Goal: Task Accomplishment & Management: Manage account settings

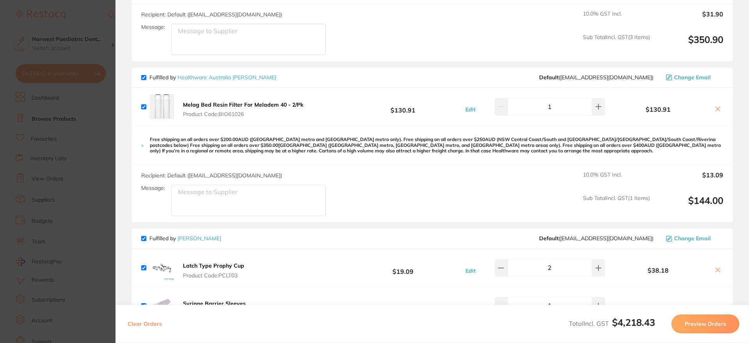
scroll to position [630, 0]
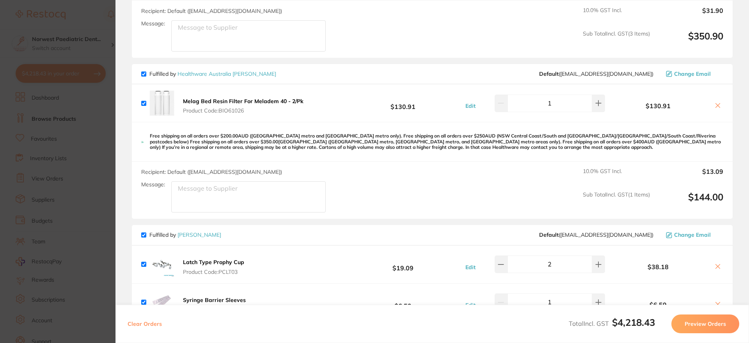
click at [717, 104] on icon at bounding box center [718, 105] width 6 height 6
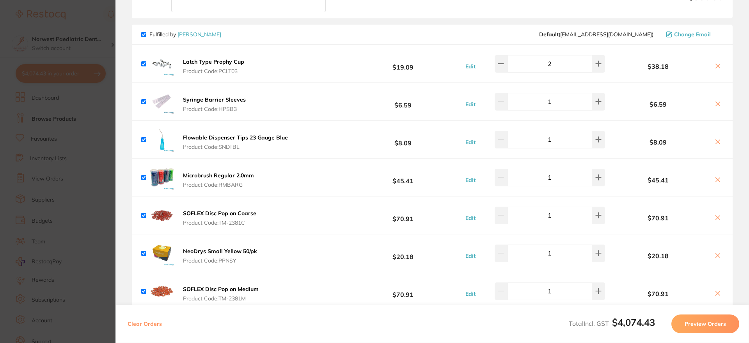
scroll to position [676, 0]
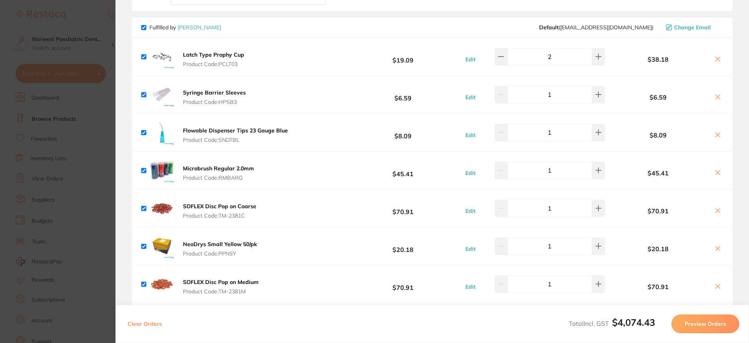
checkbox input "true"
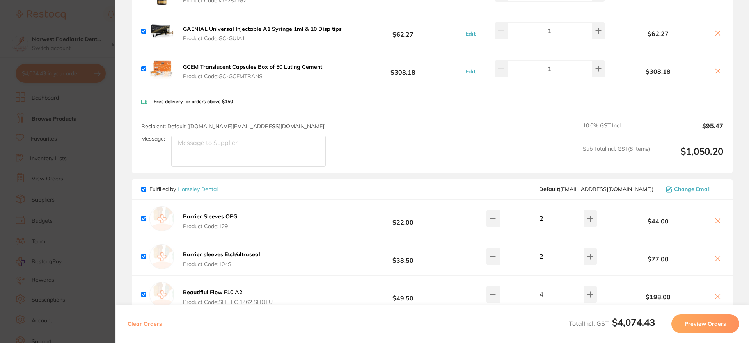
scroll to position [0, 0]
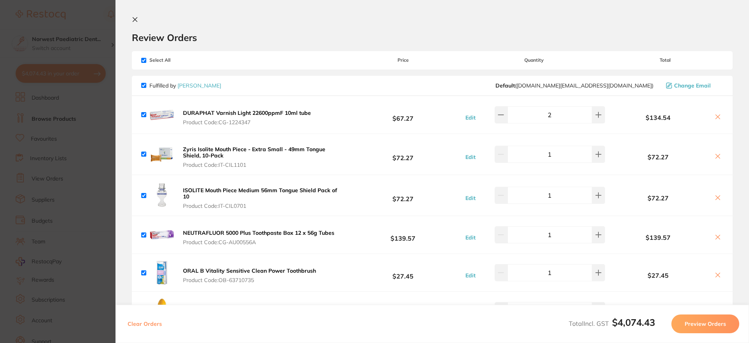
drag, startPoint x: 701, startPoint y: 320, endPoint x: 685, endPoint y: 333, distance: 20.5
click at [701, 320] on button "Preview Orders" at bounding box center [705, 323] width 68 height 19
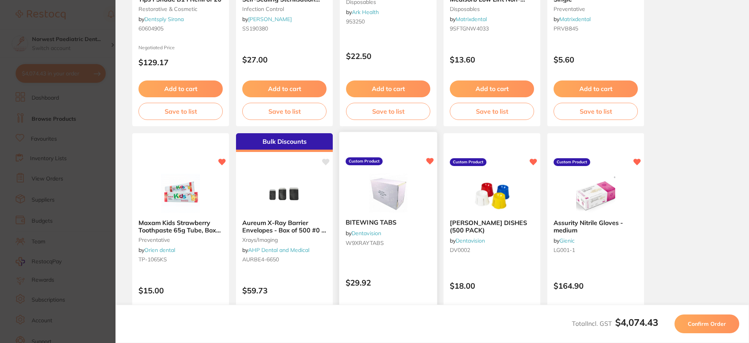
scroll to position [192, 0]
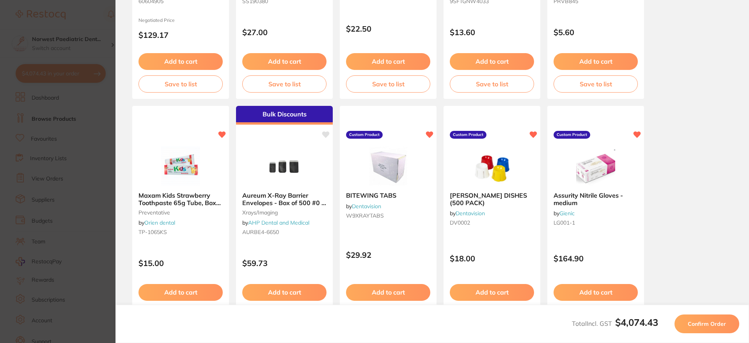
click at [704, 321] on span "Confirm Order" at bounding box center [707, 323] width 38 height 7
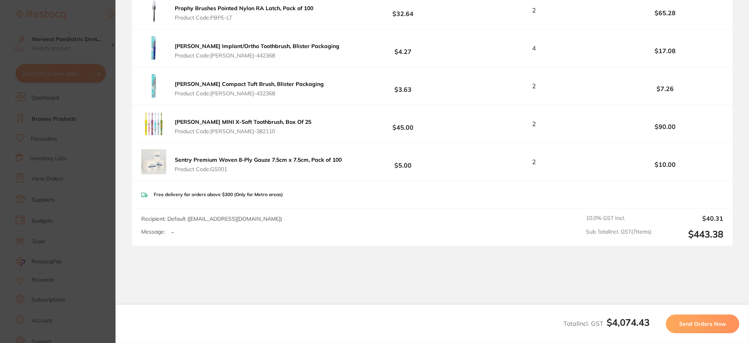
scroll to position [2698, 0]
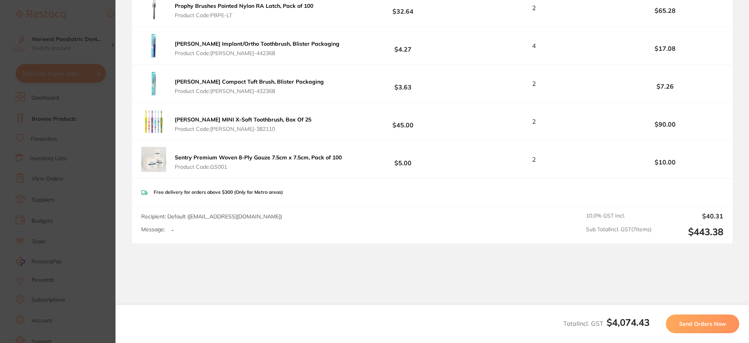
click at [674, 326] on button "Send Orders Now" at bounding box center [702, 323] width 73 height 19
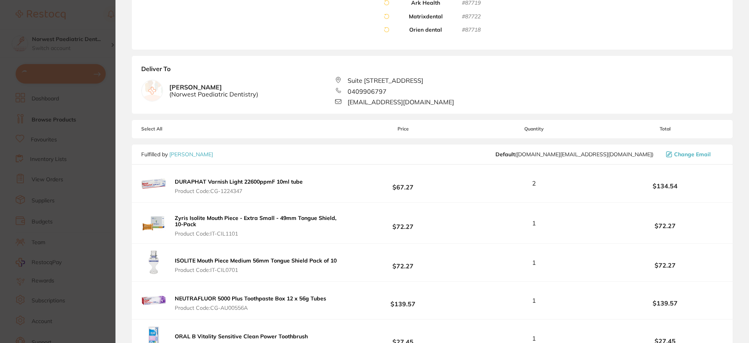
scroll to position [0, 0]
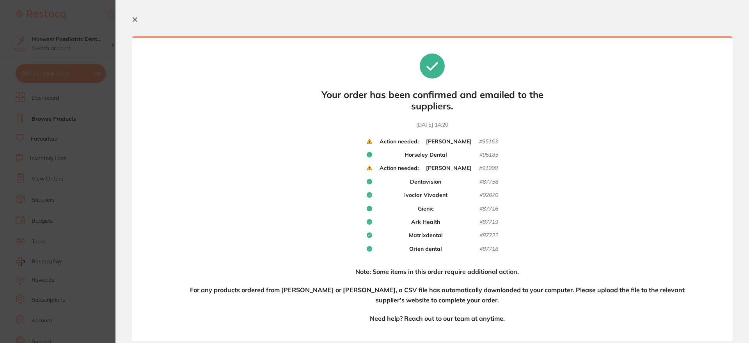
click at [139, 19] on button at bounding box center [136, 19] width 9 height 7
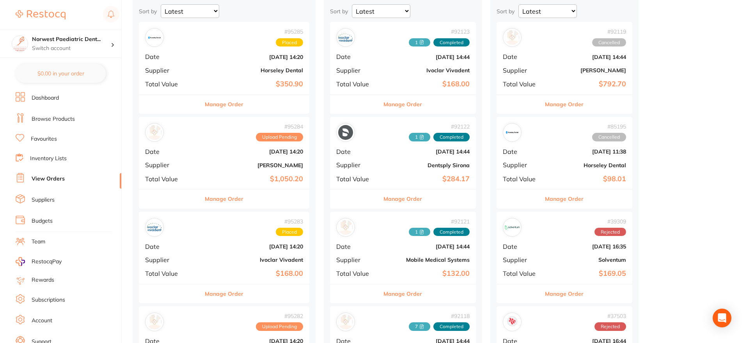
scroll to position [95, 0]
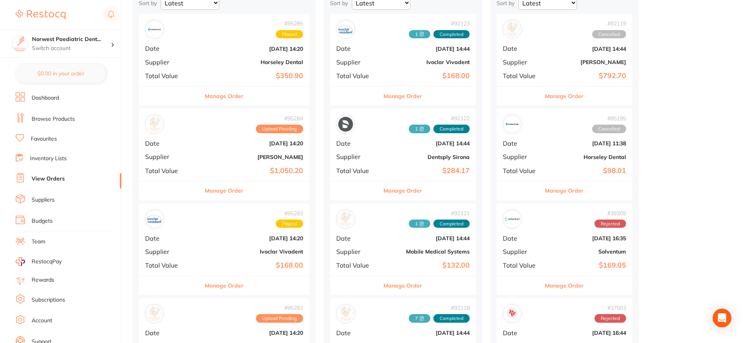
click at [236, 138] on div "# 95284 Upload Pending Date [DATE] 14:20 Supplier [PERSON_NAME] Total Value $1,…" at bounding box center [224, 144] width 170 height 72
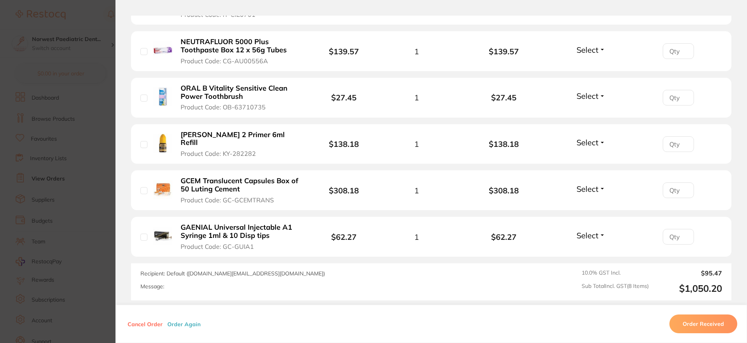
scroll to position [388, 0]
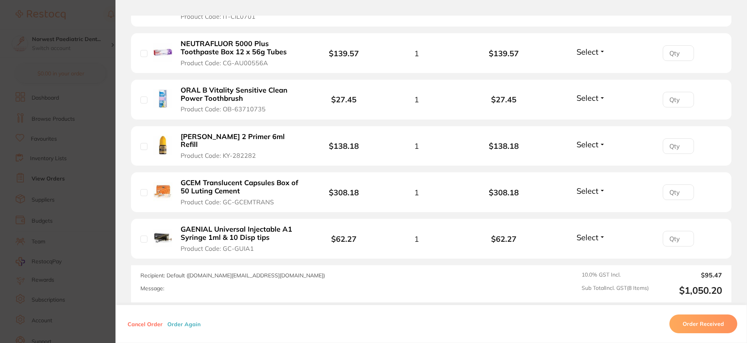
drag, startPoint x: 262, startPoint y: 108, endPoint x: 222, endPoint y: 110, distance: 40.7
click at [222, 110] on button "ORAL B Vitality Sensitive Clean Power Toothbrush Product Code: OB-63710735" at bounding box center [240, 99] width 125 height 27
drag, startPoint x: 222, startPoint y: 110, endPoint x: 226, endPoint y: 41, distance: 70.0
click at [261, 110] on section at bounding box center [373, 171] width 747 height 343
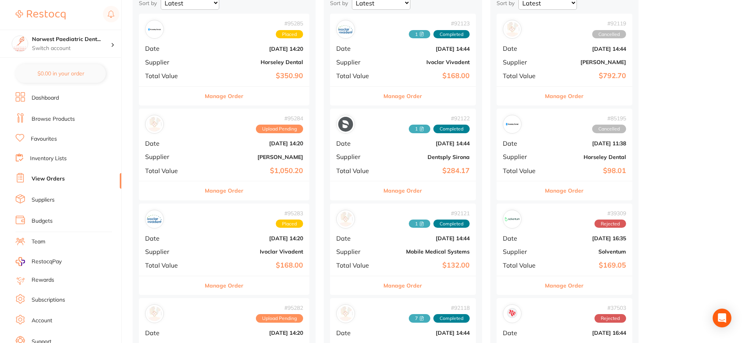
drag, startPoint x: 220, startPoint y: 160, endPoint x: 303, endPoint y: 7, distance: 173.8
click at [220, 160] on div "# 95284 Upload Pending Date [DATE] 14:20 Supplier [PERSON_NAME] Total Value $1,…" at bounding box center [224, 144] width 170 height 72
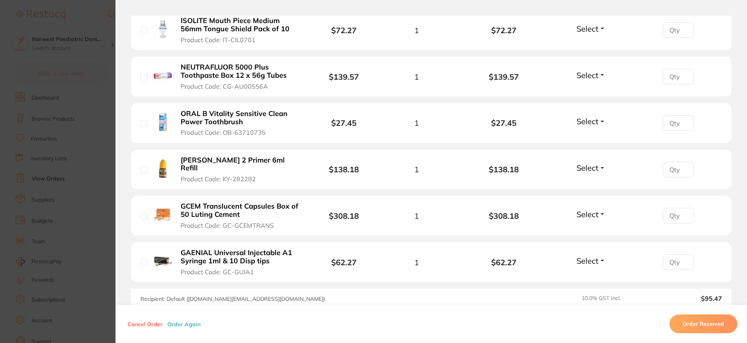
scroll to position [366, 0]
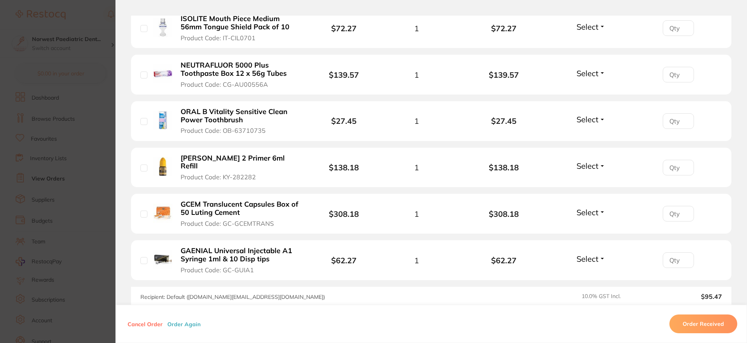
click at [591, 120] on span "Select" at bounding box center [588, 119] width 22 height 10
click at [144, 122] on input "checkbox" at bounding box center [143, 121] width 7 height 7
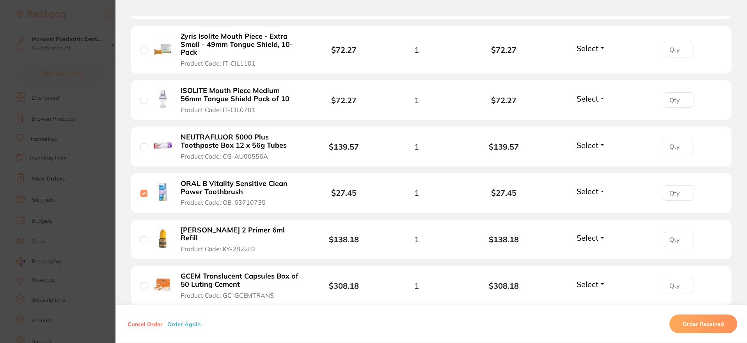
scroll to position [322, 0]
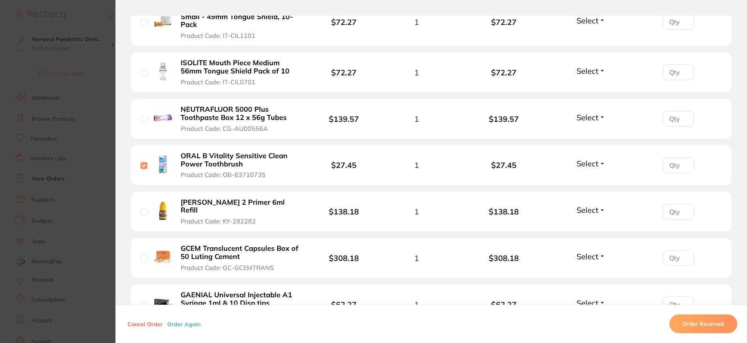
click at [142, 167] on input "checkbox" at bounding box center [143, 165] width 7 height 7
checkbox input "false"
click at [591, 165] on span "Select" at bounding box center [588, 163] width 22 height 10
click at [591, 195] on span "Back Order" at bounding box center [591, 192] width 24 height 6
type input "0"
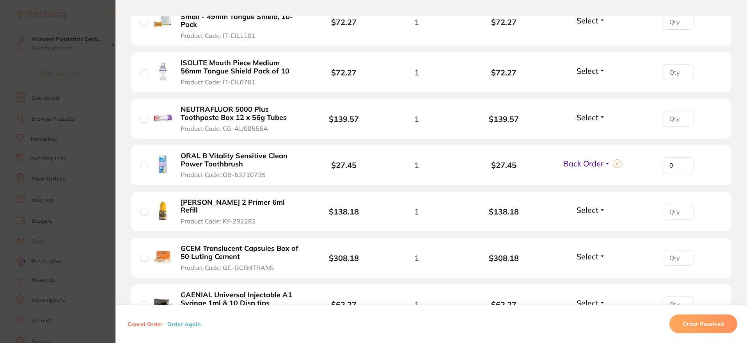
click at [683, 168] on input "0" at bounding box center [678, 165] width 31 height 16
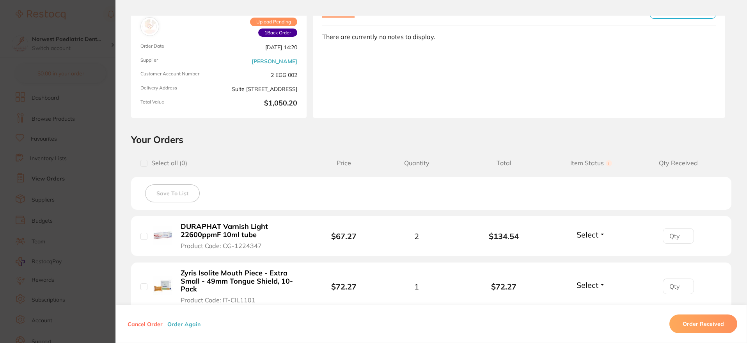
scroll to position [0, 0]
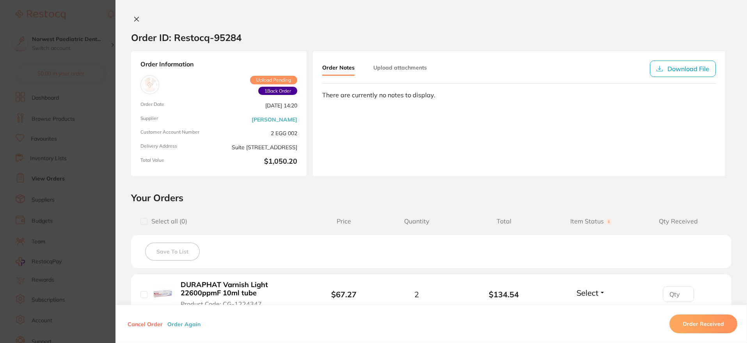
drag, startPoint x: 133, startPoint y: 20, endPoint x: 271, endPoint y: 1, distance: 138.6
click at [137, 20] on icon at bounding box center [136, 19] width 6 height 6
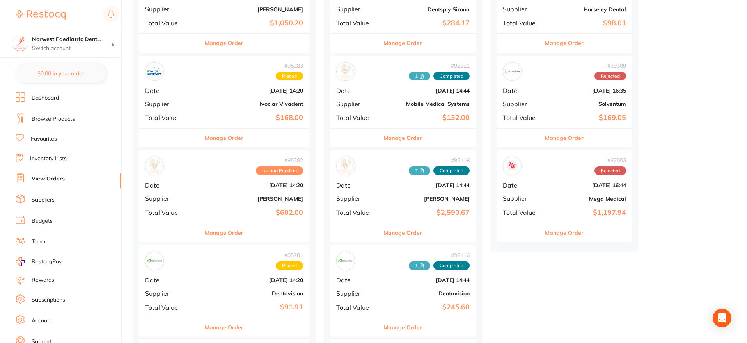
scroll to position [263, 0]
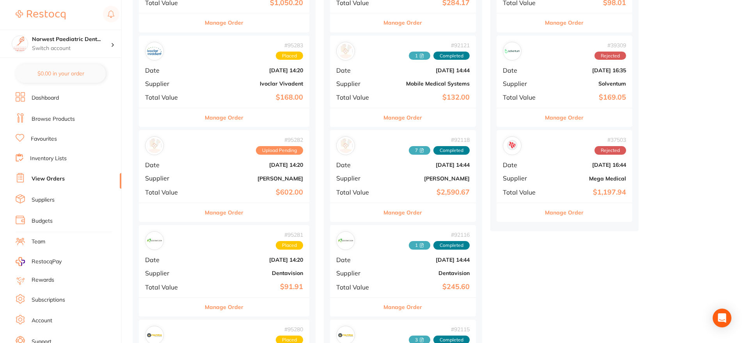
click at [194, 161] on span "Date" at bounding box center [170, 164] width 51 height 7
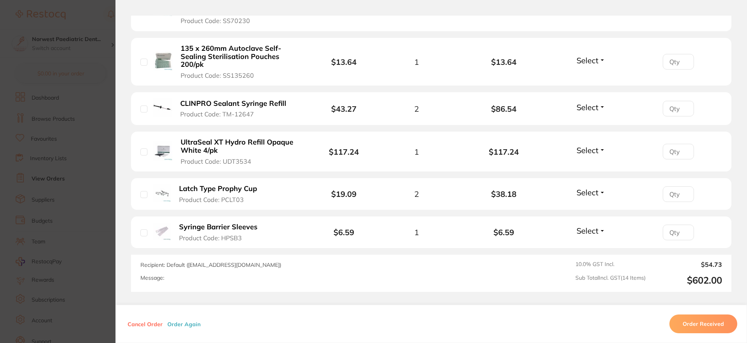
scroll to position [644, 0]
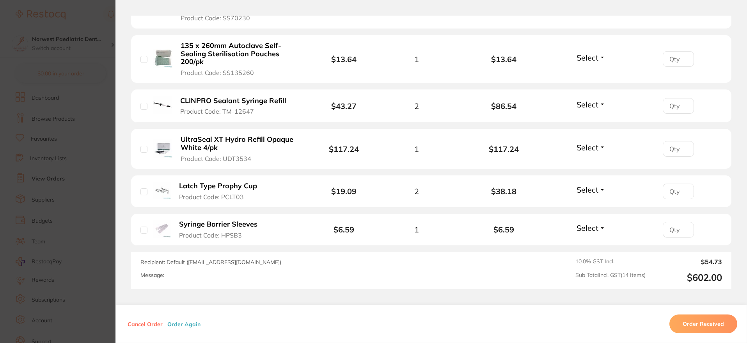
click at [90, 121] on section "Order ID: Restocq- 95282 Order Information Upload Pending Order Date [DATE] 14:…" at bounding box center [373, 171] width 747 height 343
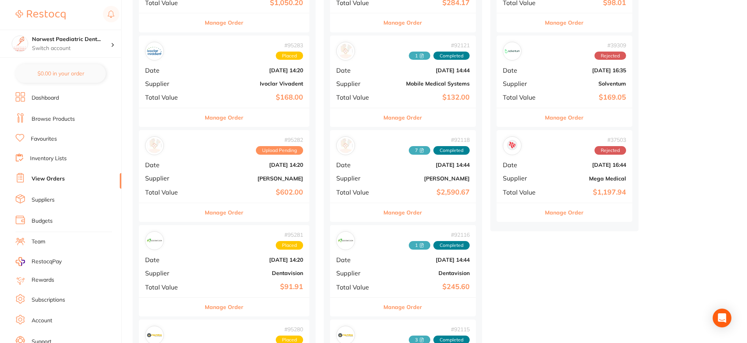
click at [234, 87] on div "# 95283 Placed Date [DATE] 14:20 Supplier Ivoclar Vivadent Total Value $168.00" at bounding box center [224, 71] width 170 height 72
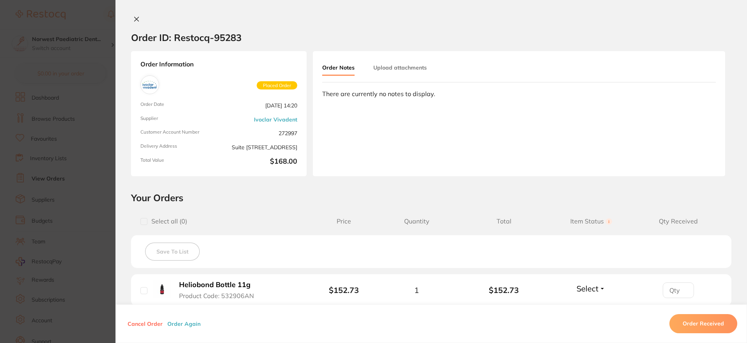
click at [133, 21] on icon at bounding box center [136, 19] width 6 height 6
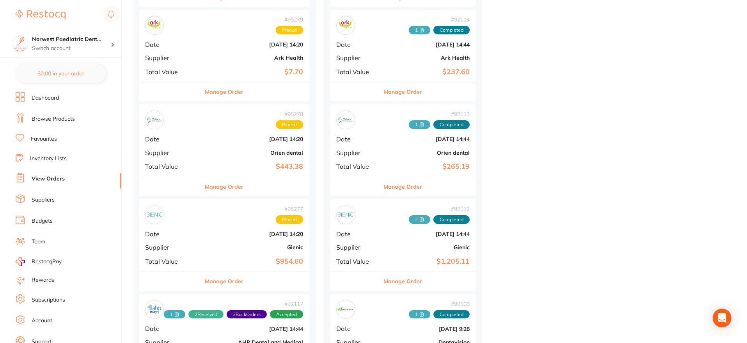
scroll to position [662, 0]
